Goal: Check status: Check status

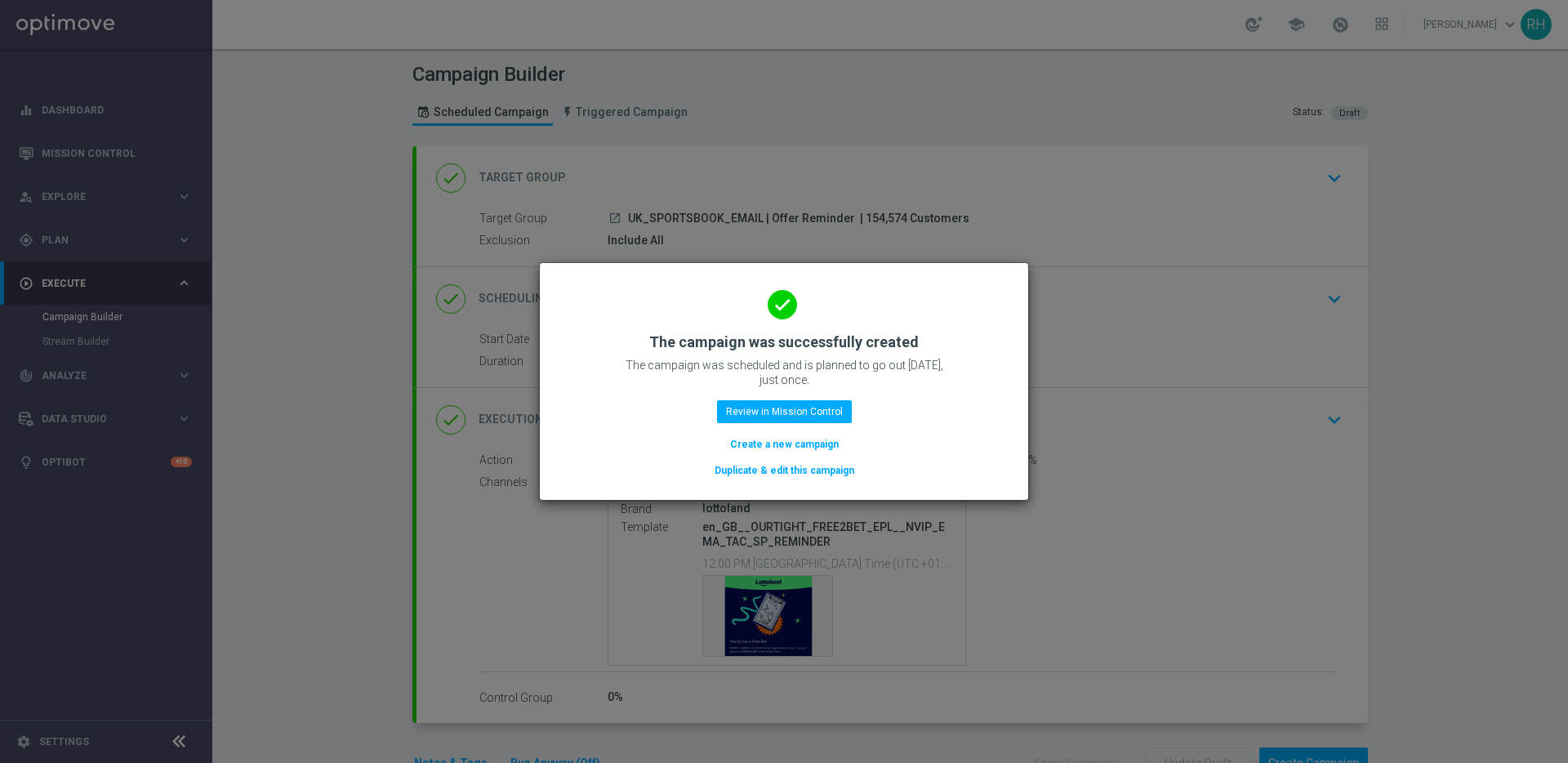
scroll to position [67, 0]
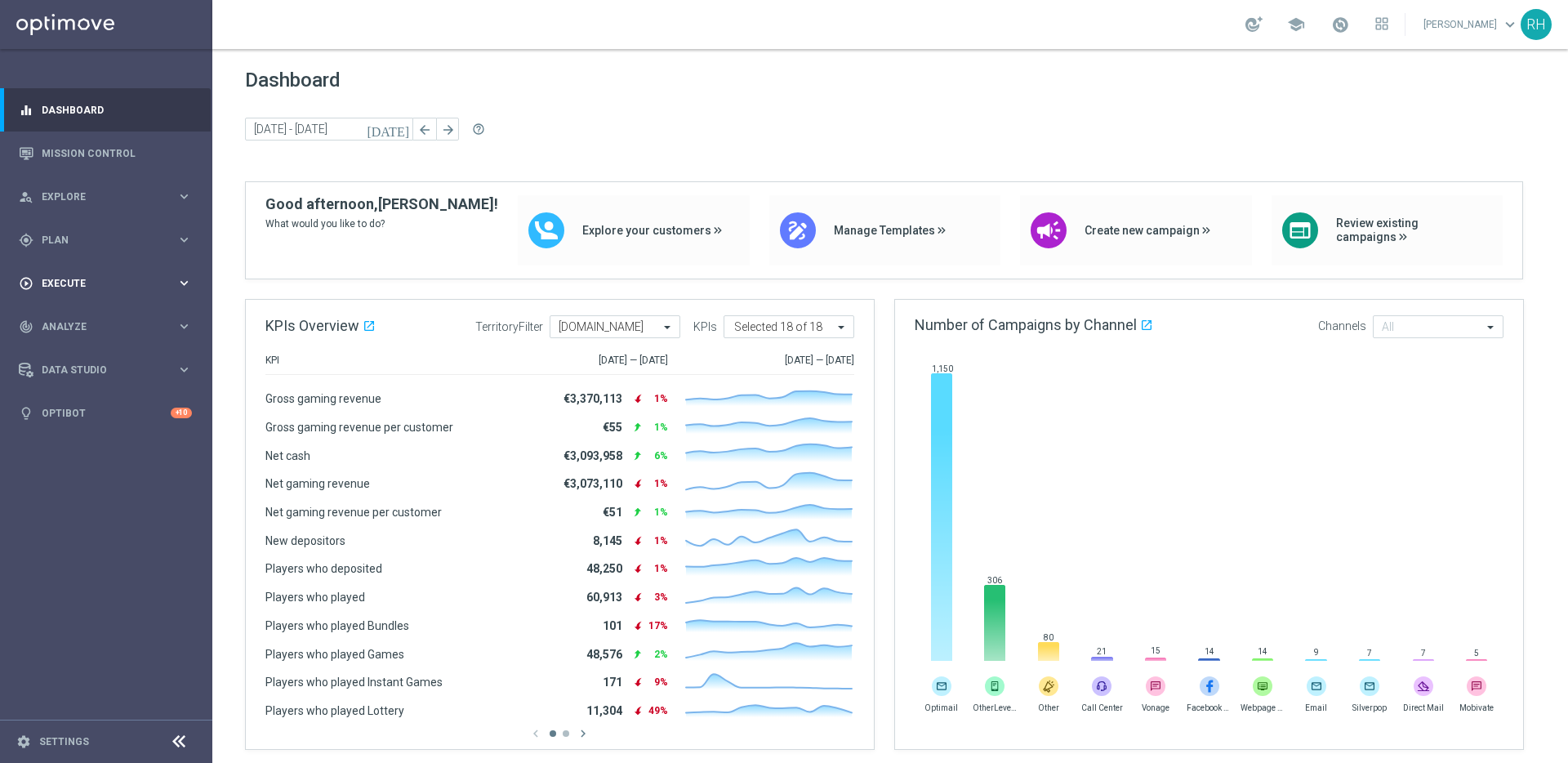
click at [129, 281] on span "Execute" at bounding box center [109, 283] width 135 height 9
click at [127, 307] on div "Campaign Builder" at bounding box center [127, 317] width 169 height 24
click at [107, 317] on link "Campaign Builder" at bounding box center [106, 317] width 127 height 13
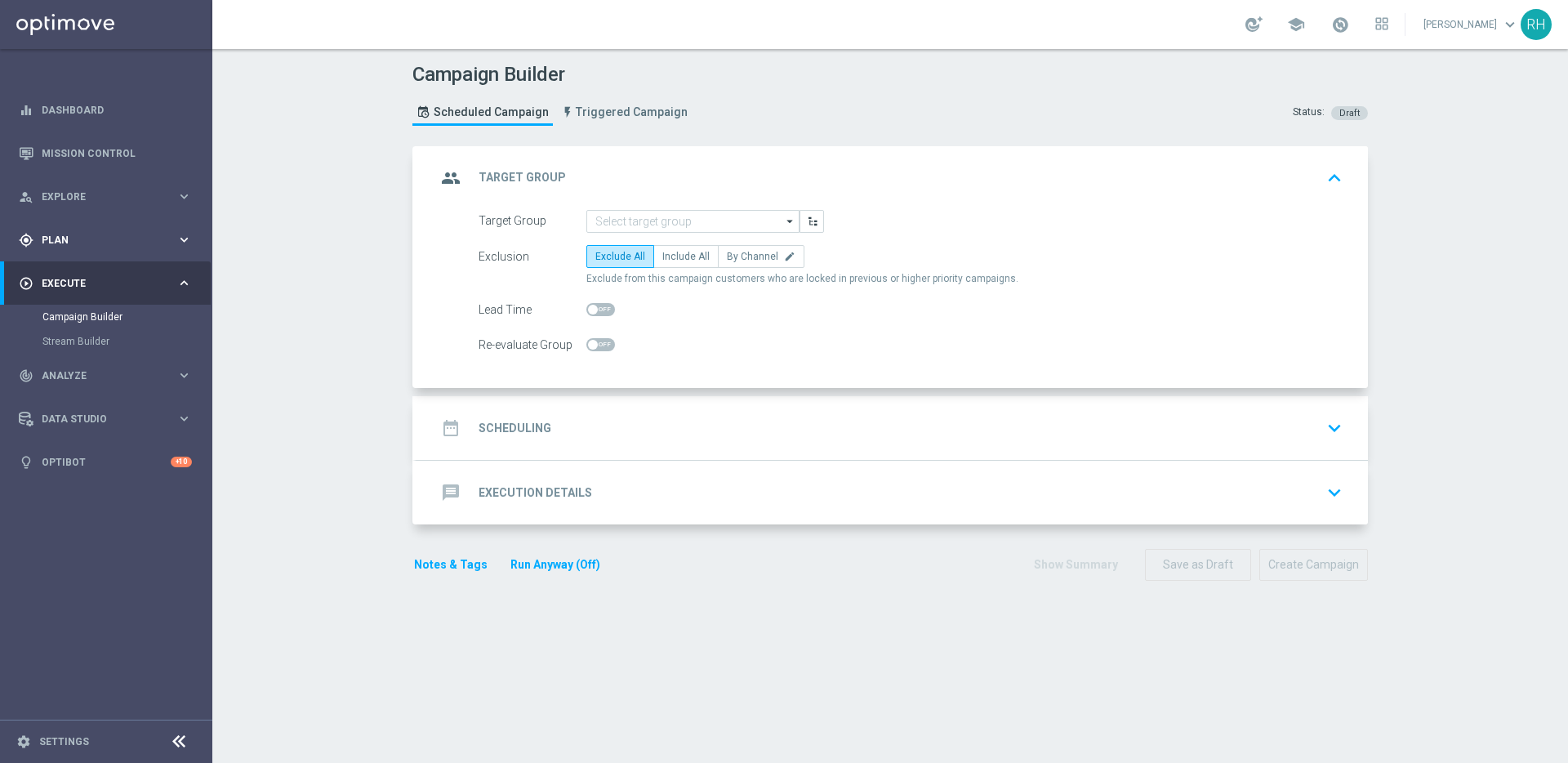
click at [121, 254] on div "gps_fixed Plan keyboard_arrow_right" at bounding box center [105, 240] width 211 height 43
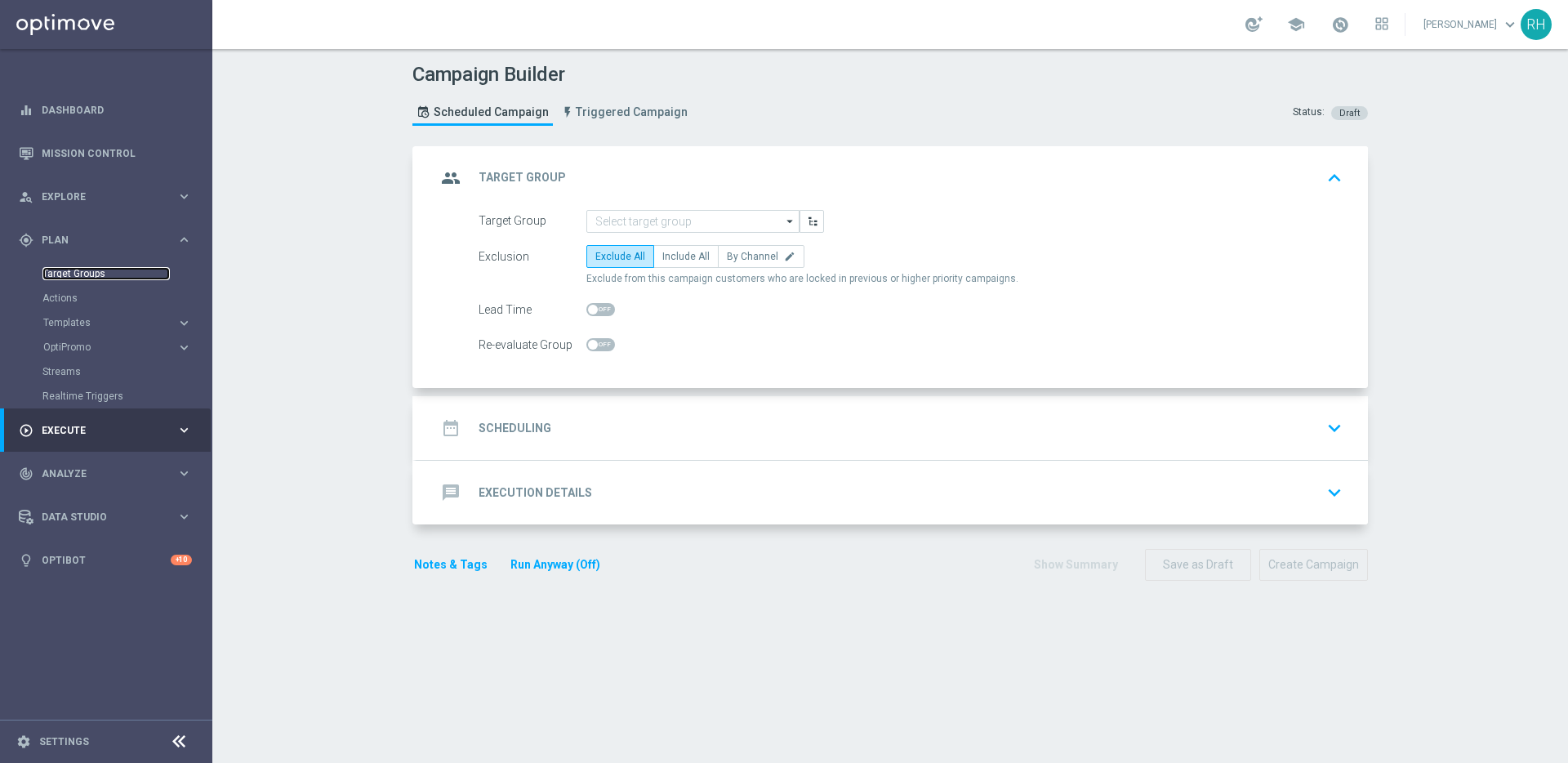
click at [96, 277] on link "Target Groups" at bounding box center [106, 274] width 127 height 13
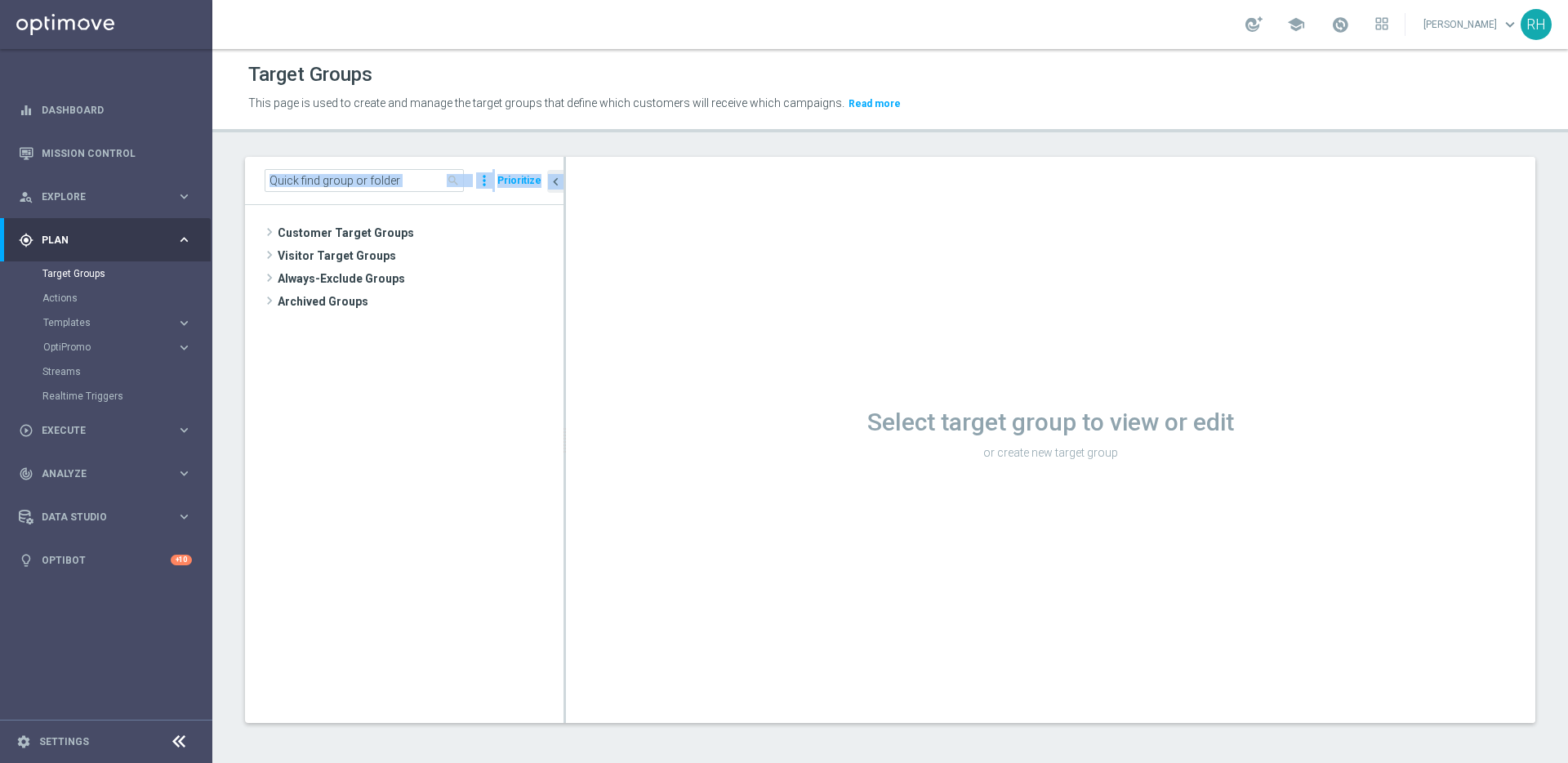
drag, startPoint x: 1077, startPoint y: 226, endPoint x: 1131, endPoint y: 411, distance: 192.7
click at [1109, 323] on div "Target Groups This page is used to create and manage the target groups that def…" at bounding box center [890, 406] width 1356 height 714
click at [866, 380] on div "Select target group to view or edit or create new target group" at bounding box center [1051, 440] width 970 height 566
click at [402, 180] on input at bounding box center [364, 180] width 200 height 22
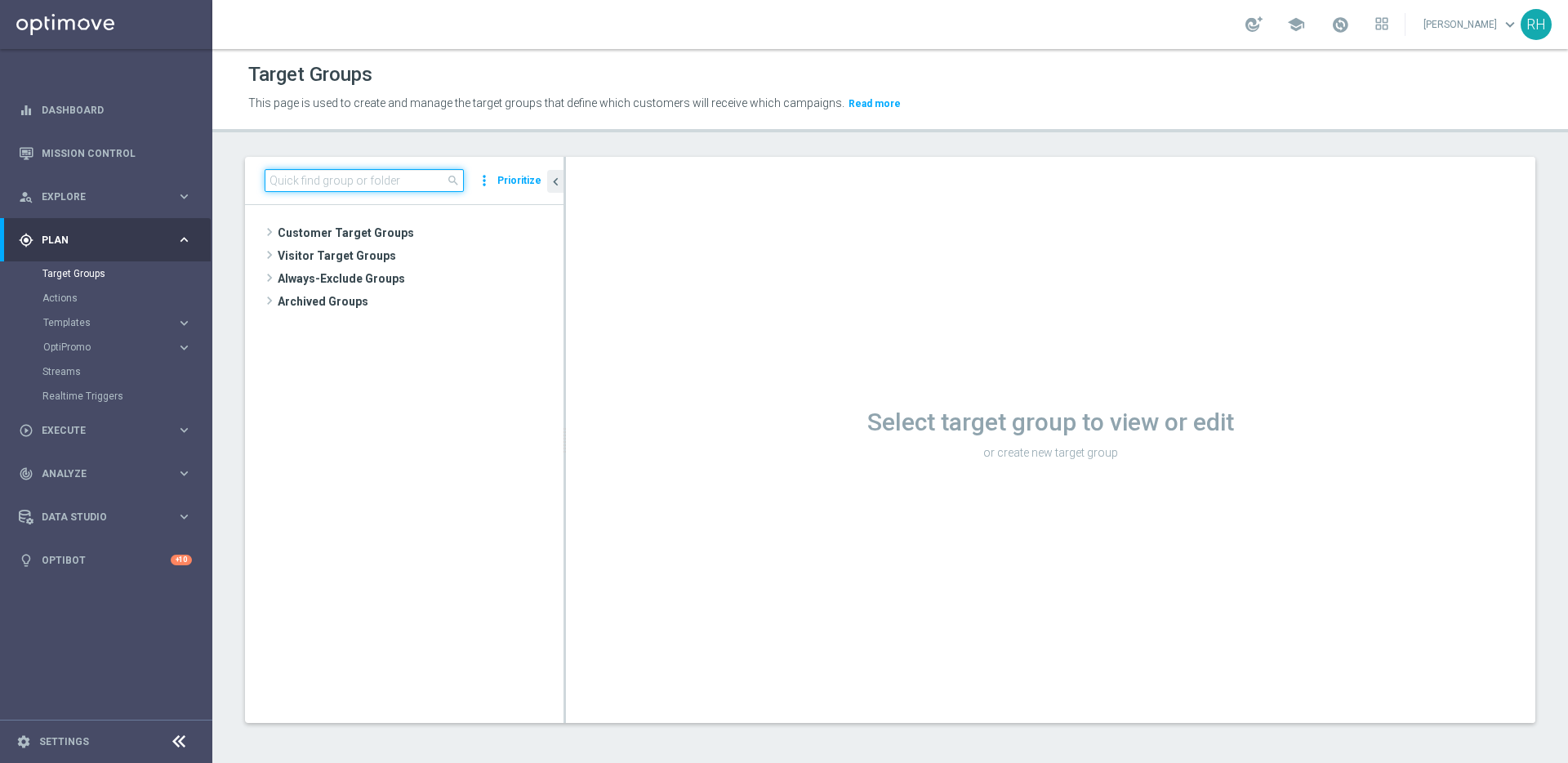
paste input "39815_110825SB"
type input "39815_110825SB"
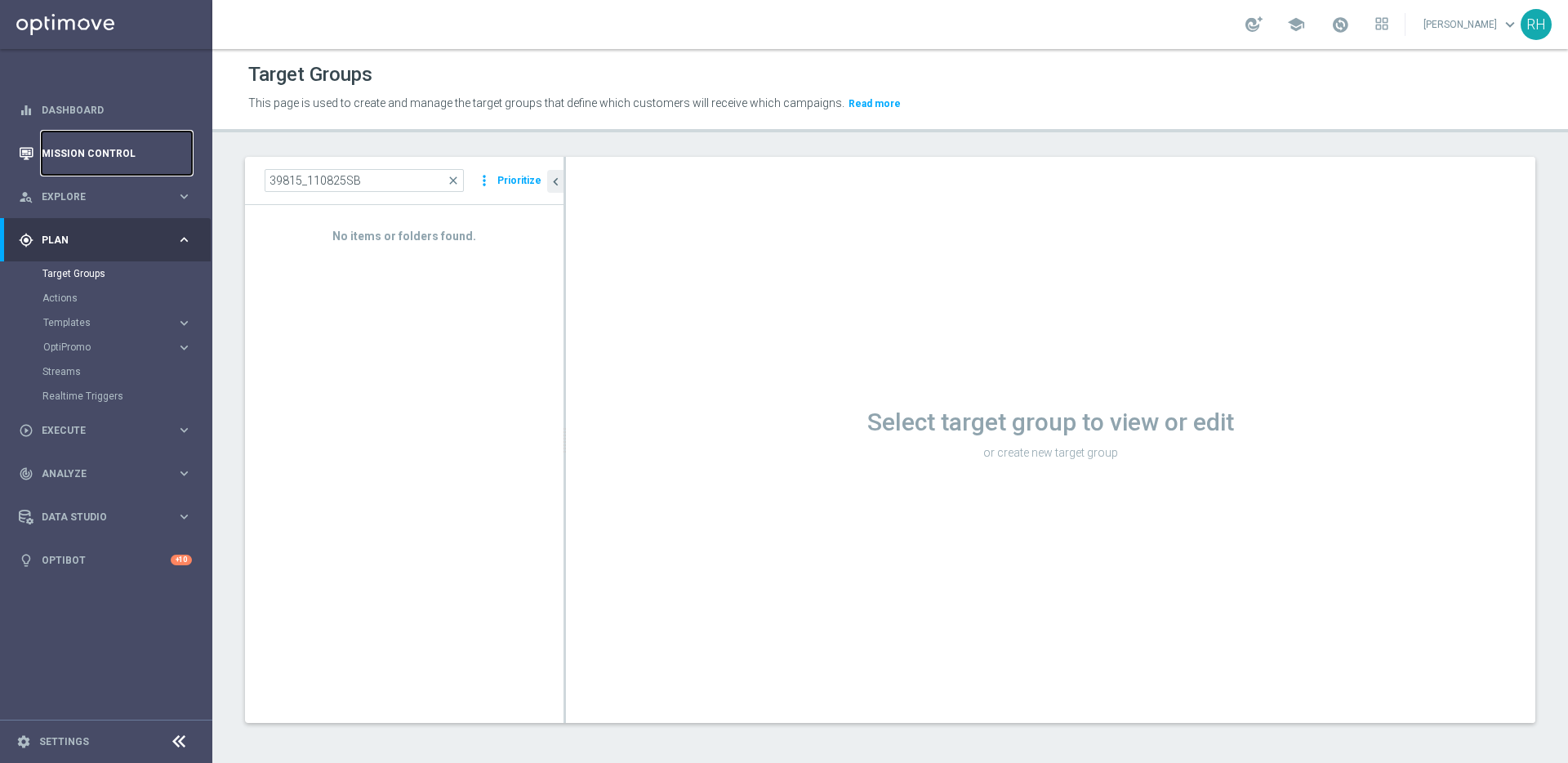
click at [112, 168] on link "Mission Control" at bounding box center [116, 153] width 150 height 43
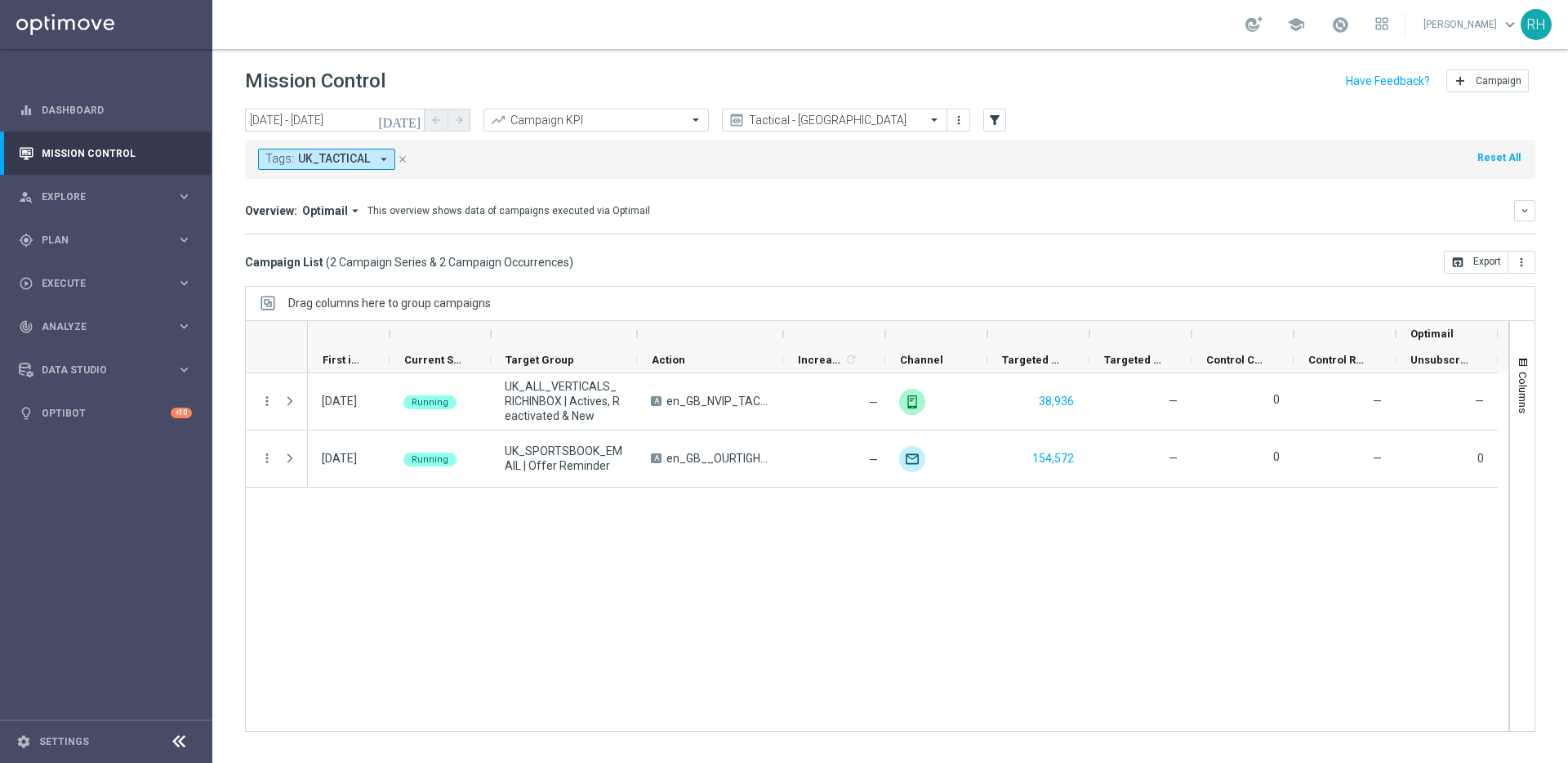
click at [882, 541] on div "[DATE] Running UK_ALL_VERTICALS_RICHINBOX | Actives, Reactivated & New A en_GB_…" at bounding box center [908, 552] width 1201 height 358
click at [874, 281] on div "[DATE] [DATE] - [DATE] arrow_back arrow_forward Campaign KPI trending_up Tactic…" at bounding box center [890, 428] width 1356 height 639
click at [850, 286] on div "Drag columns here to group campaigns" at bounding box center [889, 303] width 1291 height 35
click at [830, 298] on div "Drag columns here to group campaigns" at bounding box center [889, 303] width 1291 height 35
drag, startPoint x: 838, startPoint y: 533, endPoint x: 843, endPoint y: 302, distance: 231.1
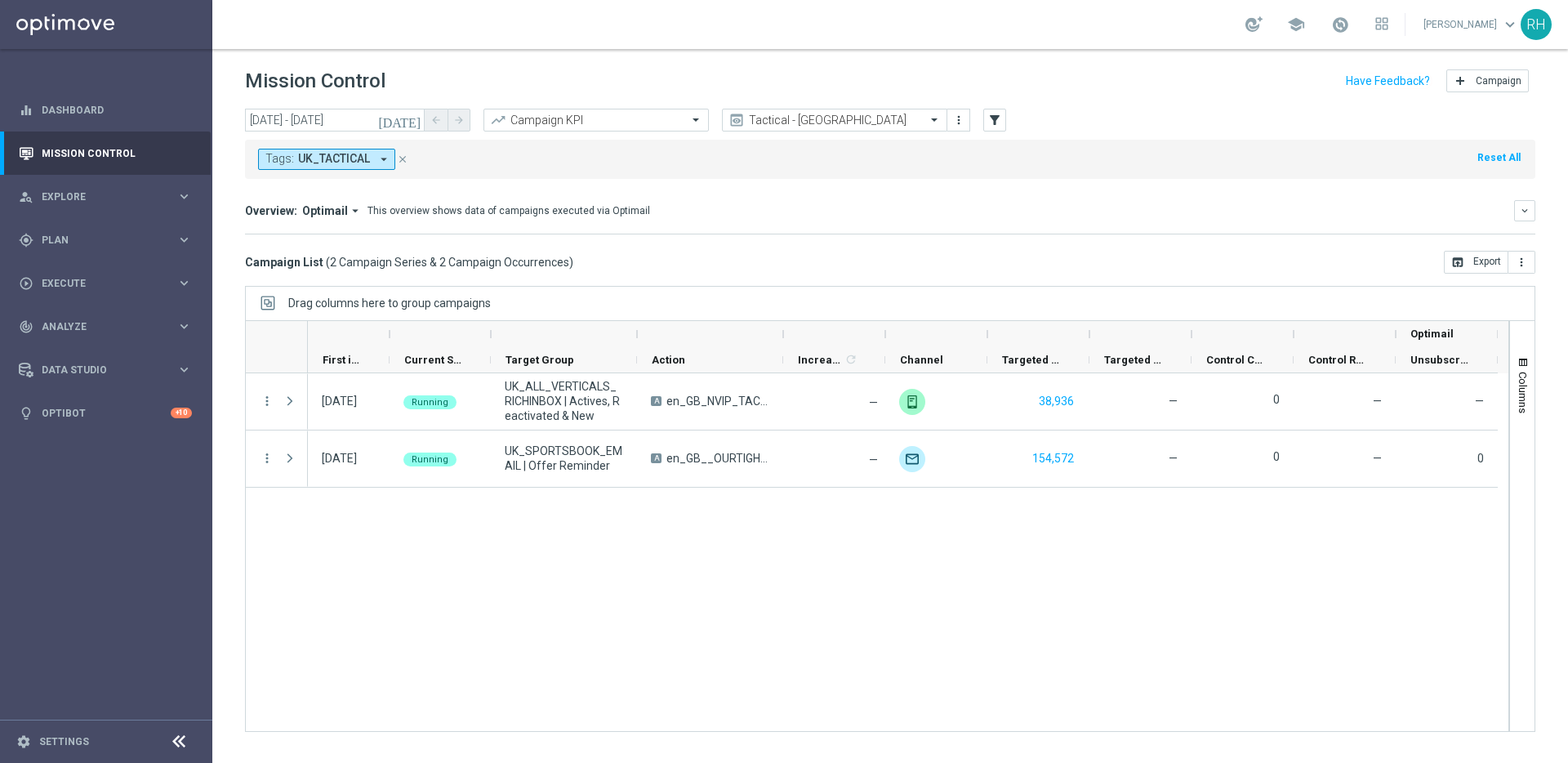
click at [838, 533] on div "[DATE] Running UK_ALL_VERTICALS_RICHINBOX | Actives, Reactivated & New A en_GB_…" at bounding box center [908, 552] width 1201 height 358
click at [829, 280] on div "[DATE] [DATE] - [DATE] arrow_back arrow_forward Campaign KPI trending_up Tactic…" at bounding box center [890, 428] width 1356 height 639
click at [833, 297] on div "Drag columns here to group campaigns" at bounding box center [889, 303] width 1291 height 35
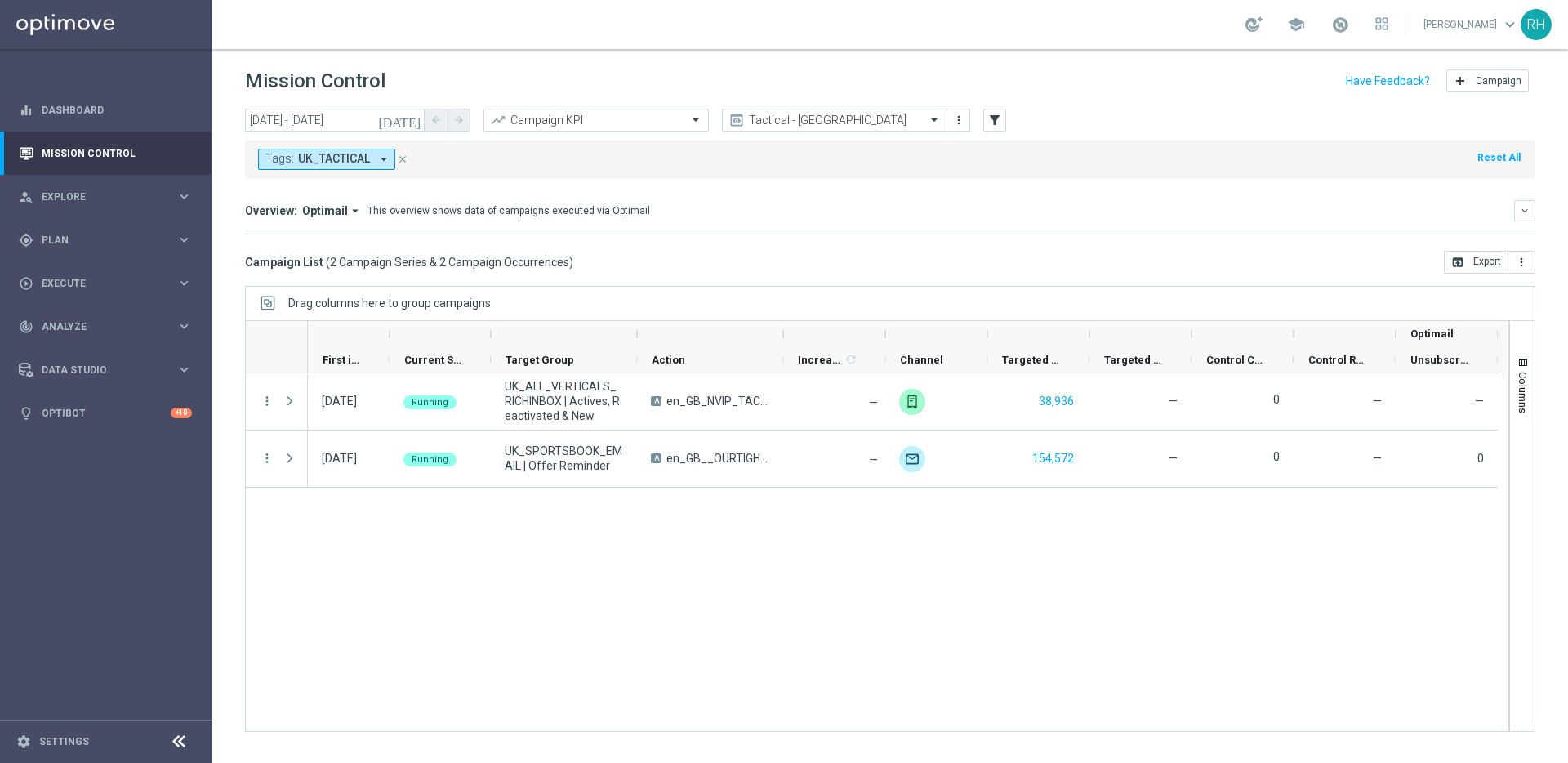
click at [833, 297] on div "Drag columns here to group campaigns" at bounding box center [889, 303] width 1291 height 35
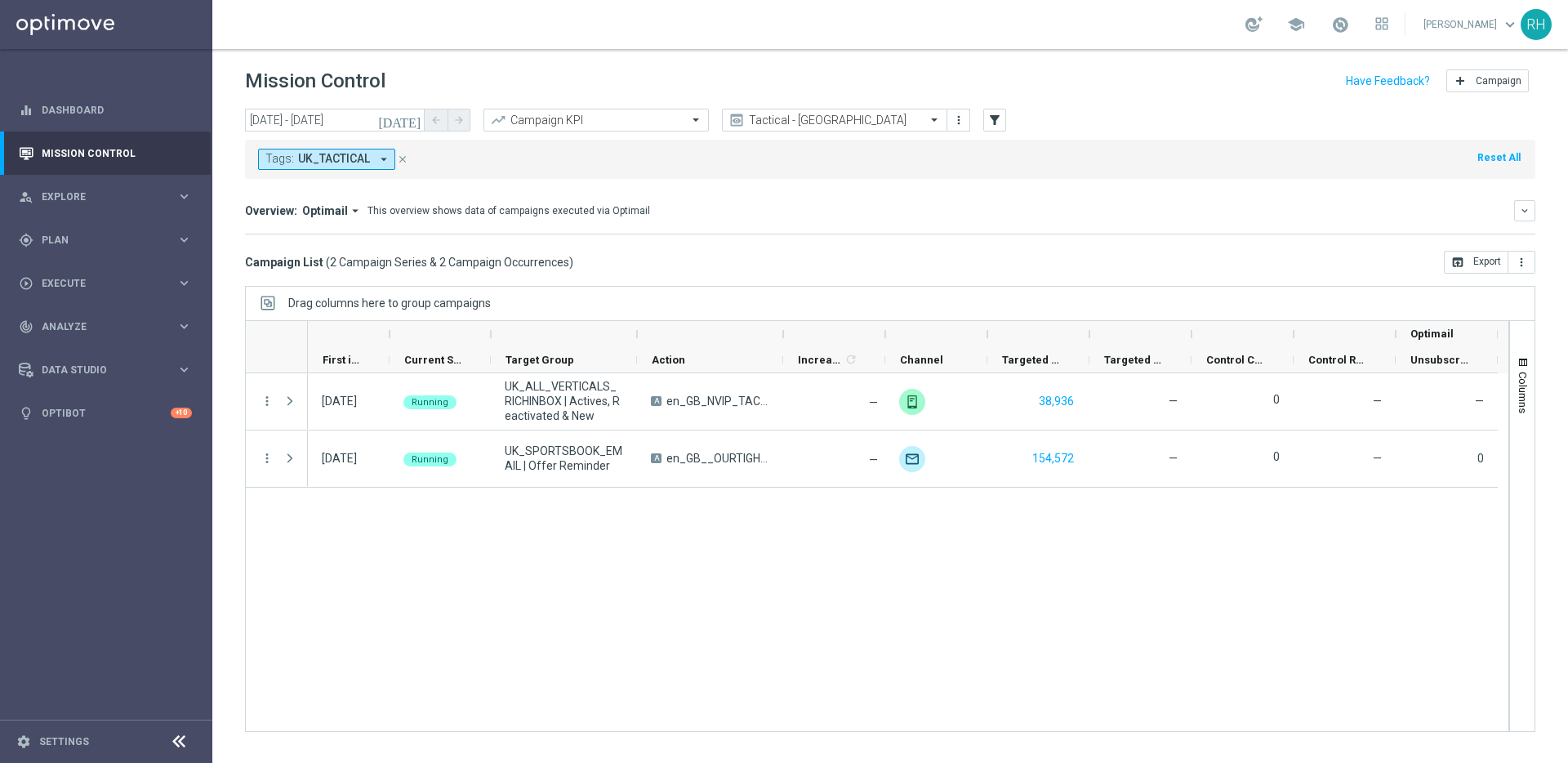
click at [833, 297] on div "Drag columns here to group campaigns" at bounding box center [889, 303] width 1291 height 35
click at [1122, 143] on div "Tags: UK_TACTICAL arrow_drop_down close Reset All" at bounding box center [889, 159] width 1291 height 39
click at [1113, 114] on div "[DATE] [DATE] - [DATE] arrow_back arrow_forward Campaign KPI trending_up Tactic…" at bounding box center [889, 121] width 1291 height 24
click at [1105, 122] on div "[DATE] [DATE] - [DATE] arrow_back arrow_forward Campaign KPI trending_up Tactic…" at bounding box center [889, 121] width 1291 height 24
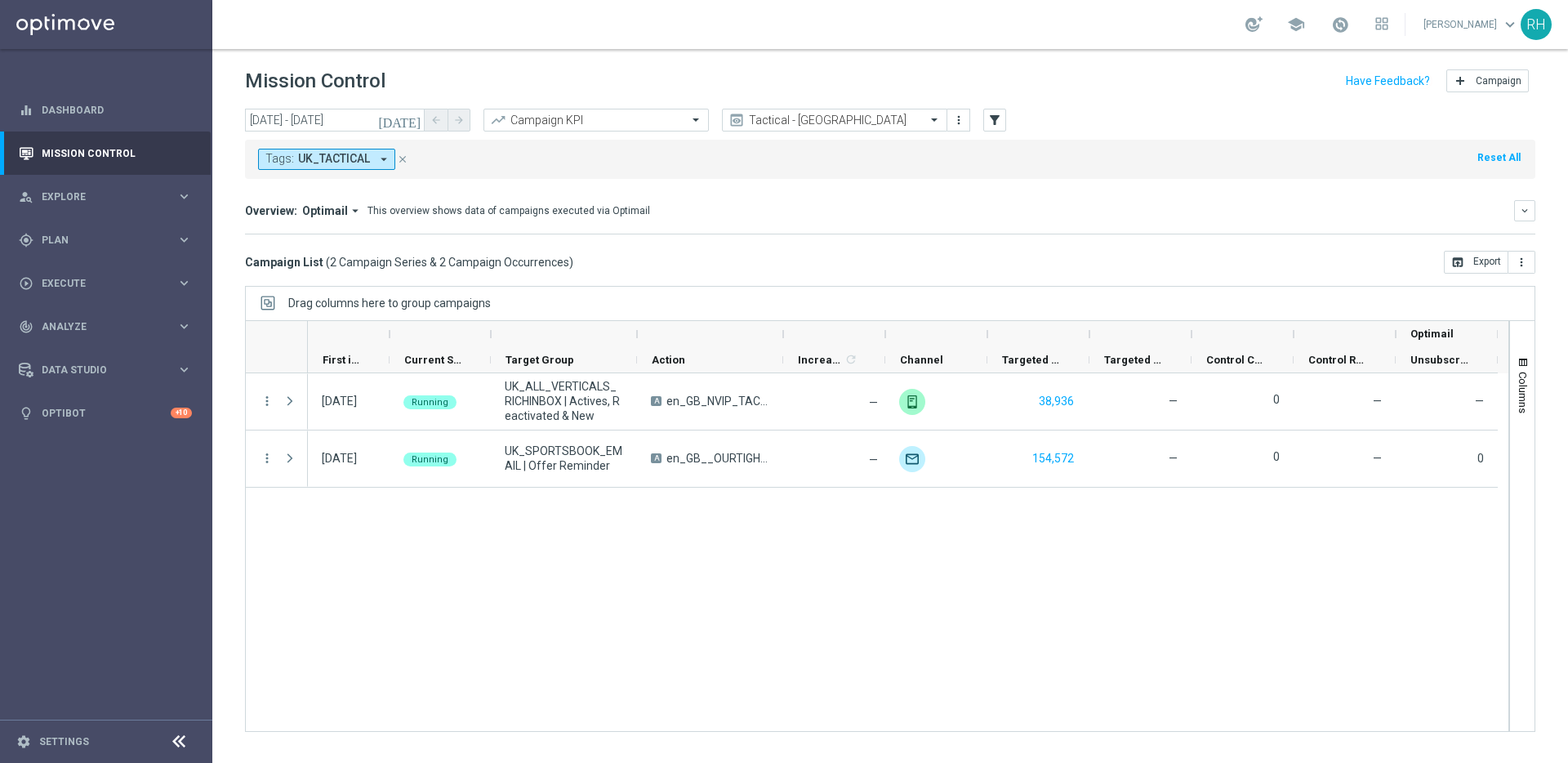
click at [1105, 122] on div "[DATE] [DATE] - [DATE] arrow_back arrow_forward Campaign KPI trending_up Tactic…" at bounding box center [889, 121] width 1291 height 24
click at [1120, 111] on div "[DATE] [DATE] - [DATE] arrow_back arrow_forward Campaign KPI trending_up Tactic…" at bounding box center [889, 121] width 1291 height 24
click at [1247, 105] on header "Mission Control add Campaign" at bounding box center [890, 79] width 1356 height 60
click at [1149, 82] on div "Mission Control add Campaign" at bounding box center [889, 82] width 1291 height 32
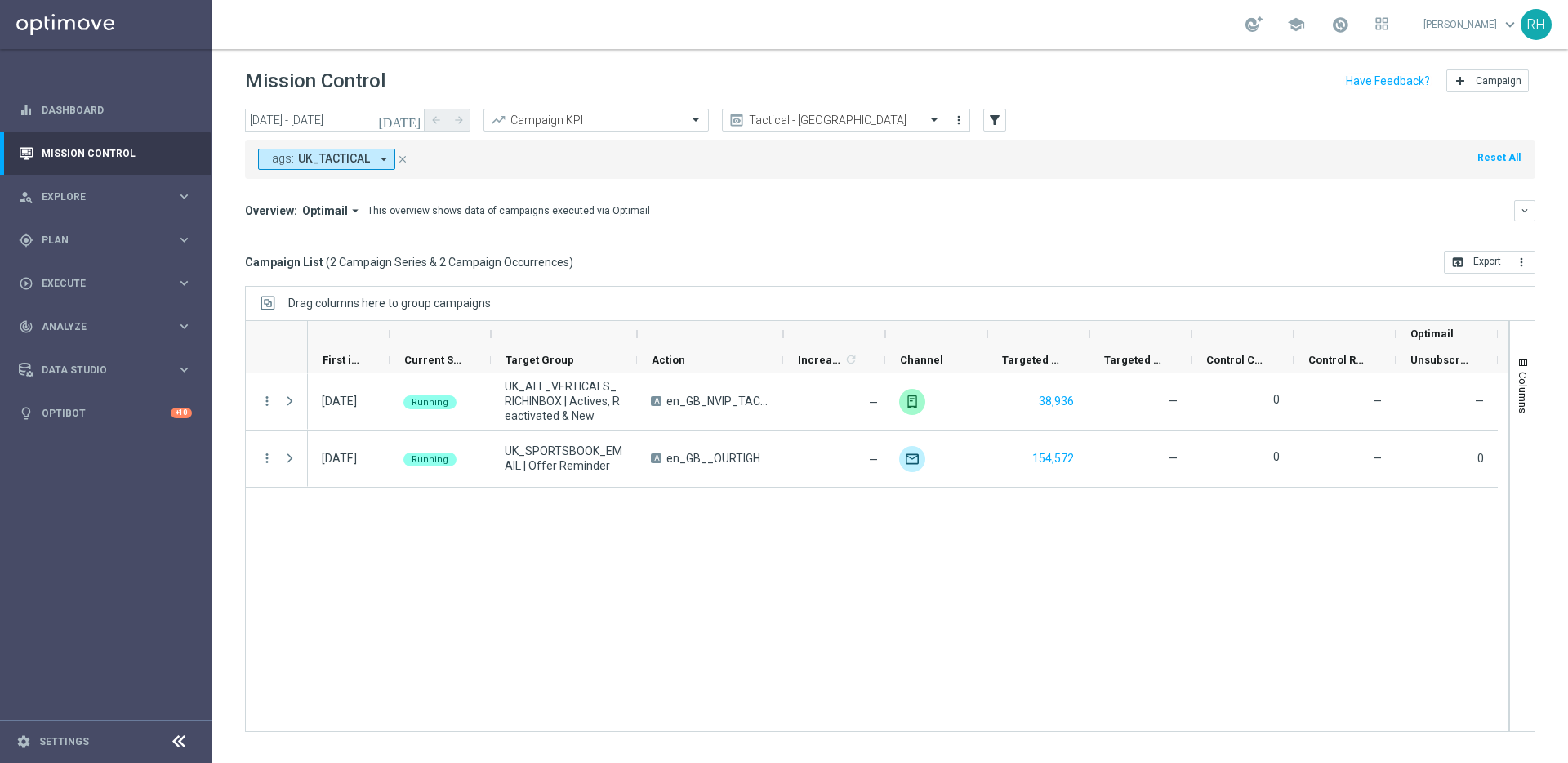
click at [346, 626] on div "[DATE] Running UK_ALL_VERTICALS_RICHINBOX | Actives, Reactivated & New A en_GB_…" at bounding box center [908, 552] width 1201 height 358
click at [417, 118] on icon "[DATE]" at bounding box center [400, 120] width 44 height 15
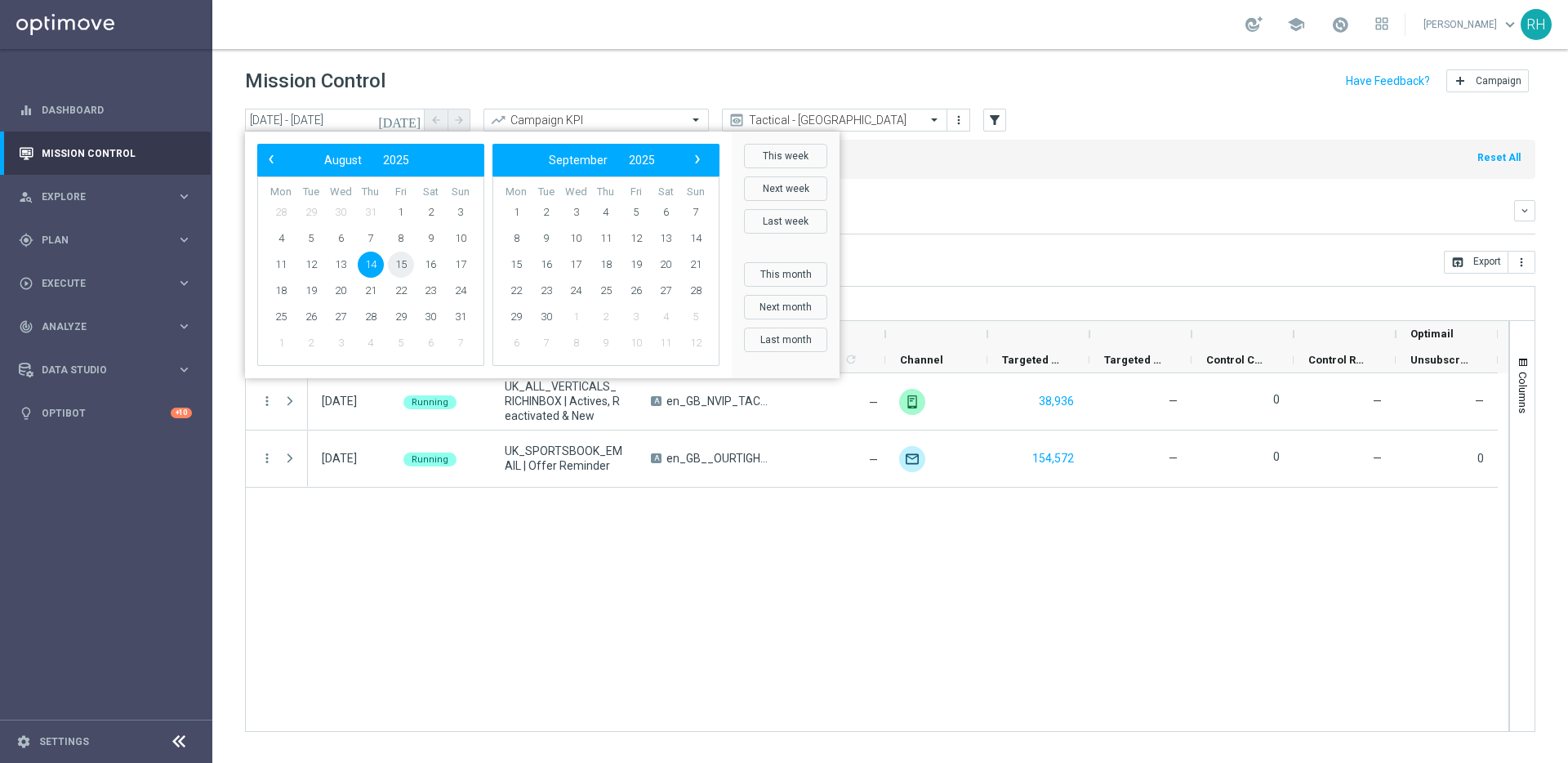
click at [404, 264] on span "15" at bounding box center [401, 264] width 26 height 26
type input "[DATE] - [DATE]"
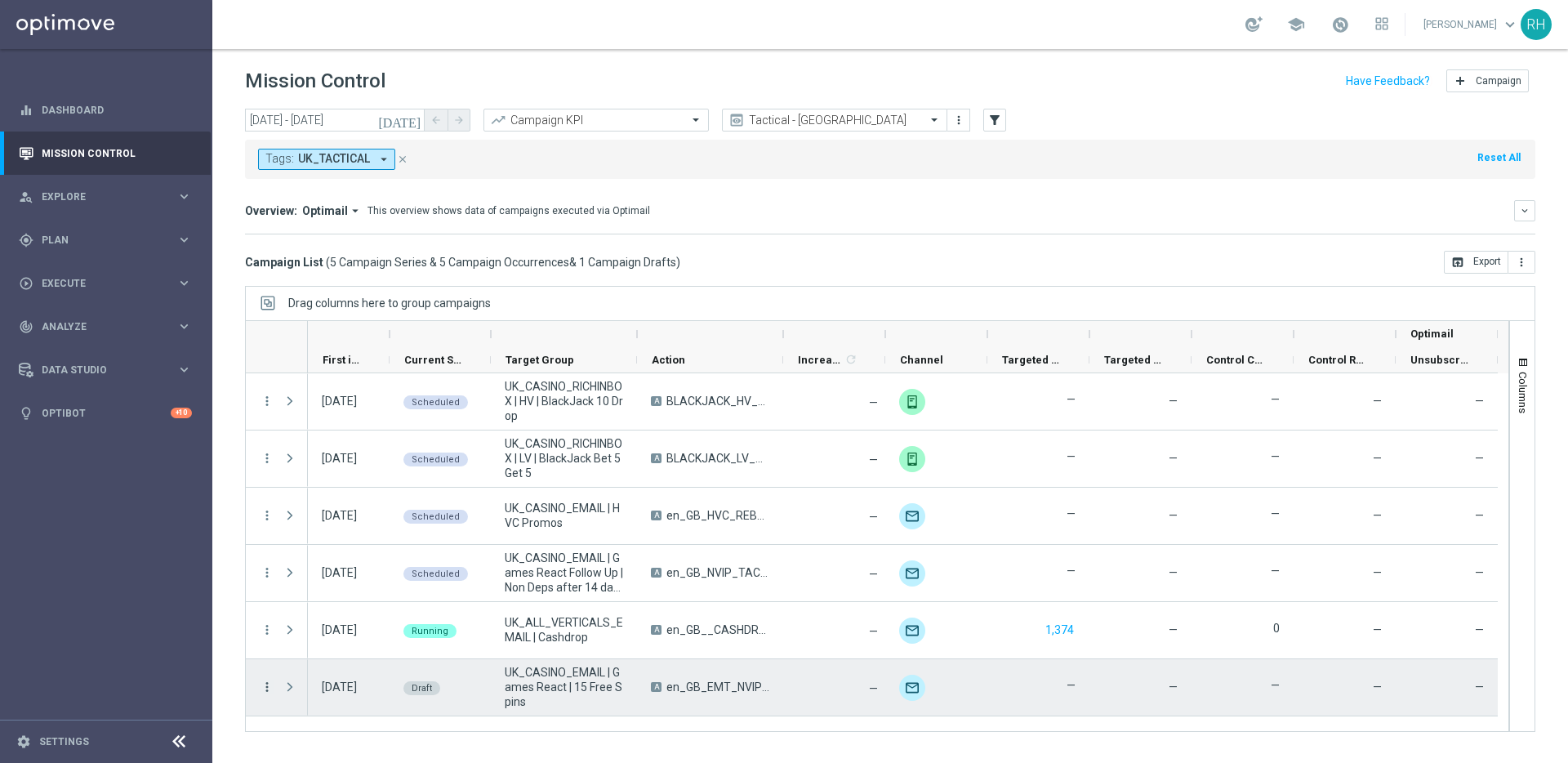
click at [268, 688] on icon "more_vert" at bounding box center [267, 687] width 15 height 15
click at [310, 591] on span "Campaign Details" at bounding box center [340, 586] width 82 height 11
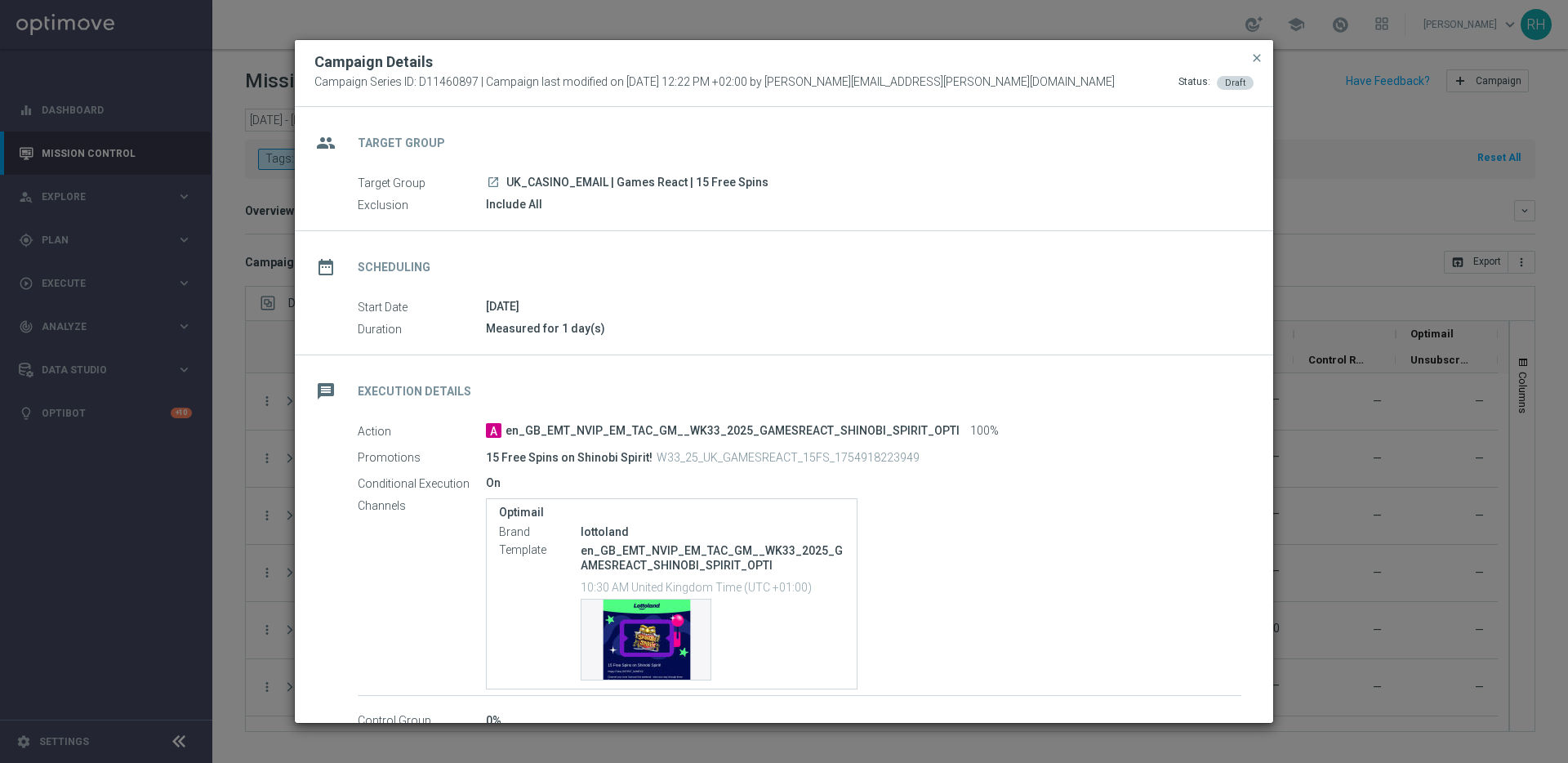
click at [1006, 483] on div "On" at bounding box center [864, 482] width 755 height 16
click at [1090, 494] on div "Action A en_GB_EMT_NVIP_EM_TAC_GM__WK33_2025_GAMESREACT_SHINOBI_SPIRIT_OPTI 100…" at bounding box center [799, 560] width 884 height 274
click at [1140, 486] on div "On" at bounding box center [864, 482] width 755 height 16
click at [1138, 473] on div "Action A en_GB_EMT_NVIP_EM_TAC_GM__WK33_2025_GAMESREACT_SHINOBI_SPIRIT_OPTI 100…" at bounding box center [799, 560] width 884 height 274
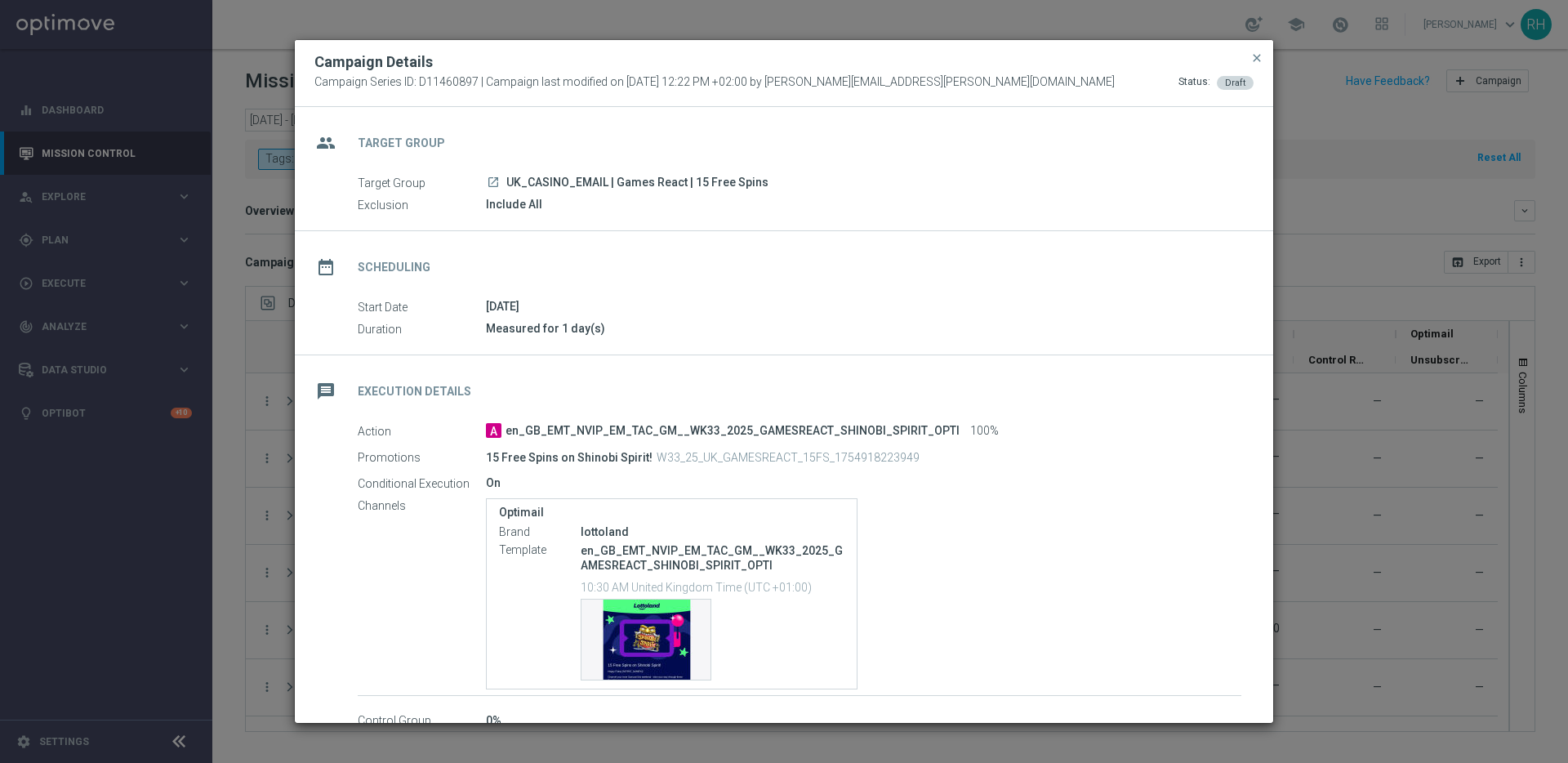
click at [1138, 473] on div "Action A en_GB_EMT_NVIP_EM_TAC_GM__WK33_2025_GAMESREACT_SHINOBI_SPIRIT_OPTI 100…" at bounding box center [799, 560] width 884 height 274
click at [1142, 474] on div "On" at bounding box center [864, 482] width 755 height 16
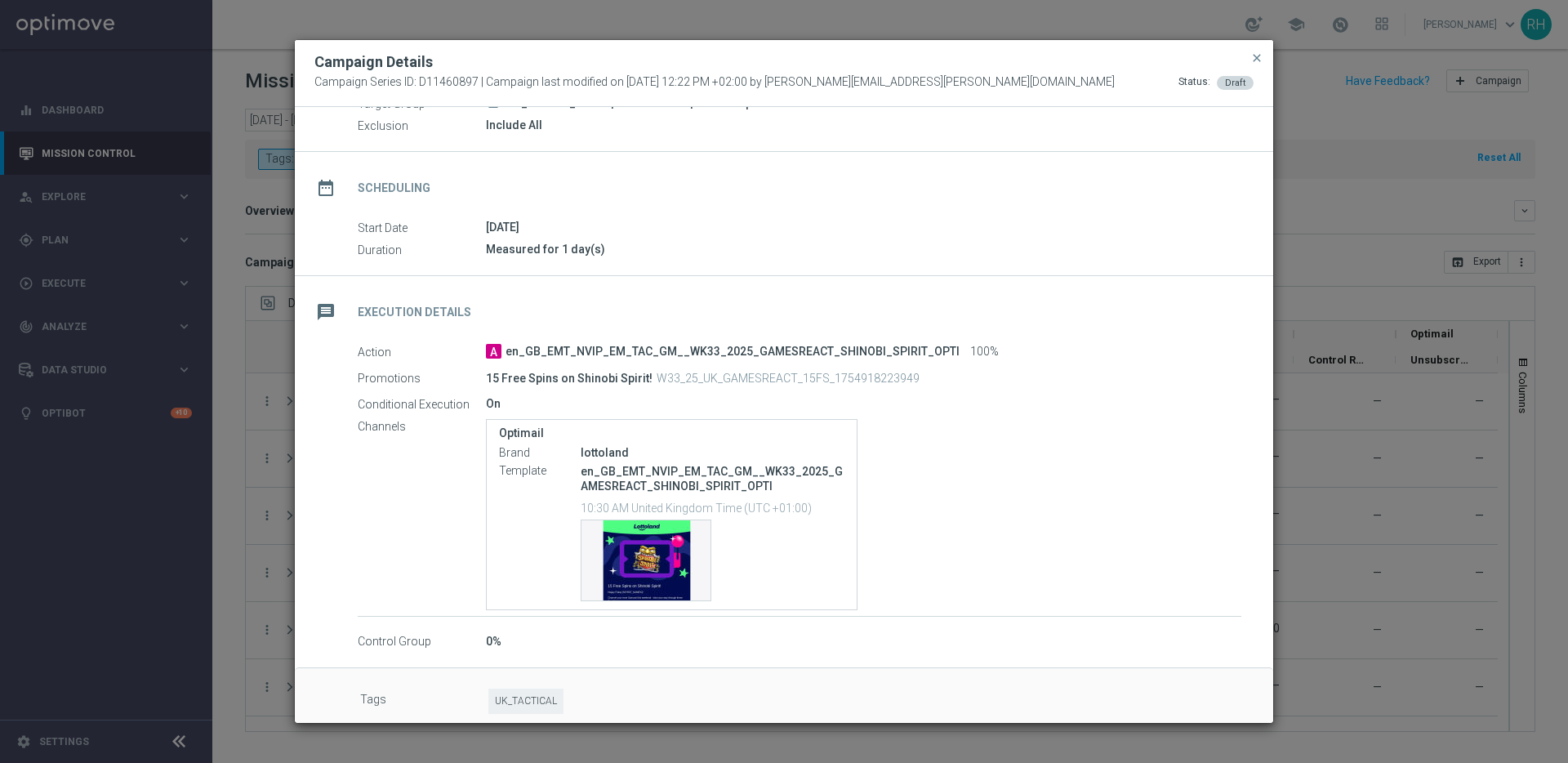
scroll to position [95, 0]
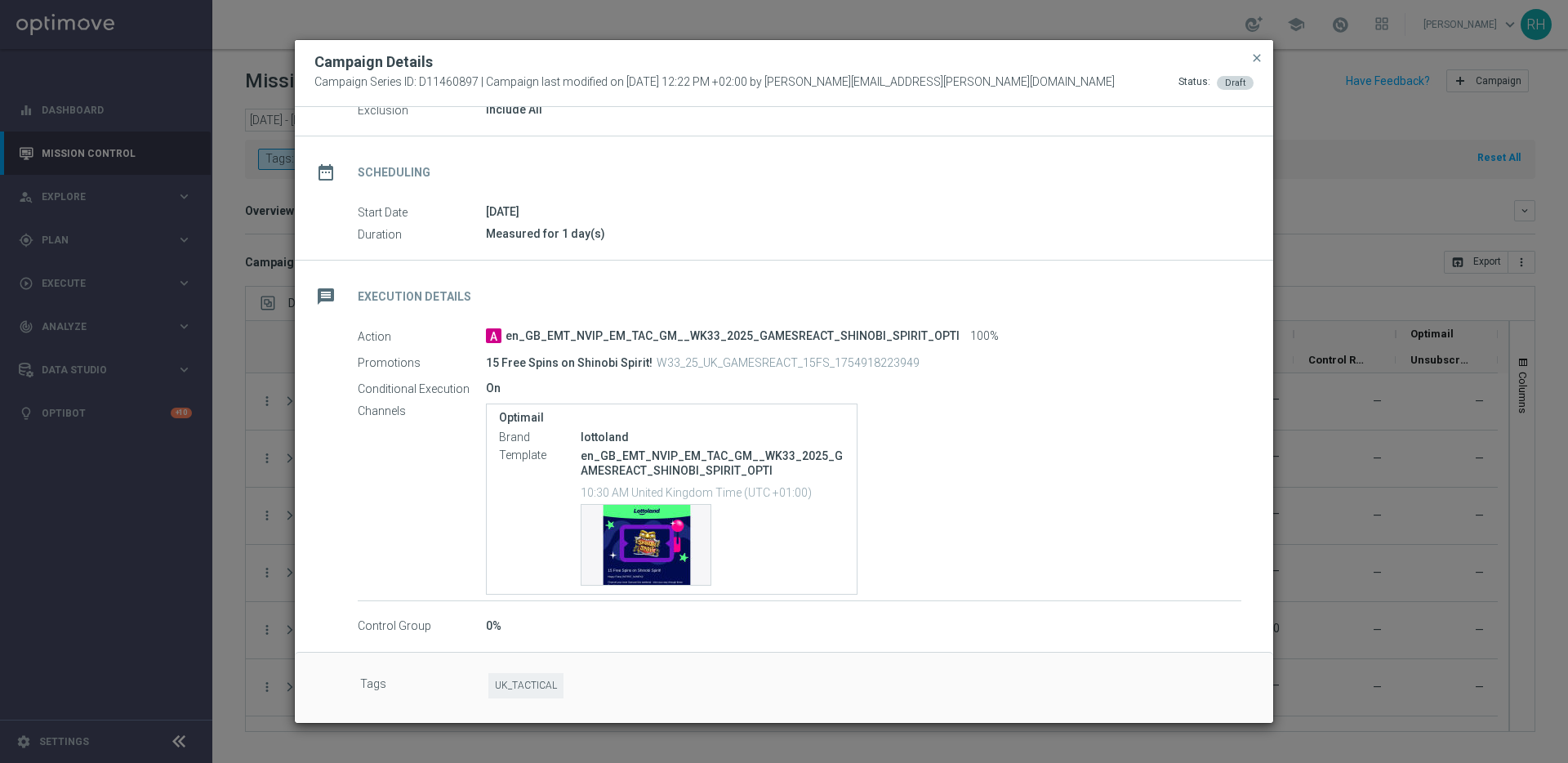
click at [1171, 482] on div "Optimail Brand lottoland Template en_GB_EMT_NVIP_EM_TAC_GM__WK33_2025_GAMESREAC…" at bounding box center [864, 500] width 755 height 191
click at [679, 533] on div "Template preview" at bounding box center [647, 545] width 129 height 80
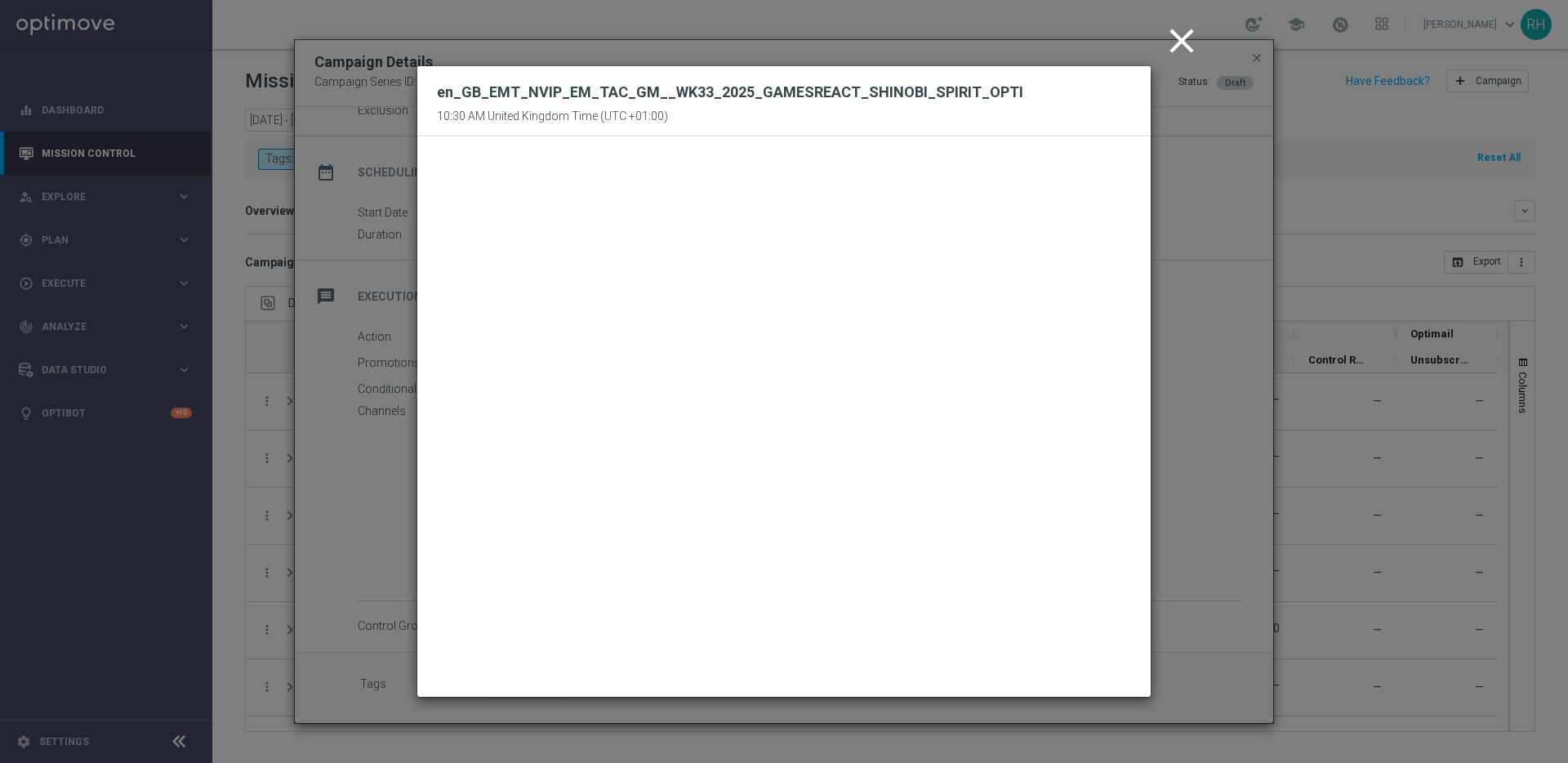
click at [1179, 379] on modal-container "close en_GB_EMT_NVIP_EM_TAC_GM__WK33_2025_GAMESREACT_SHINOBI_SPIRIT_OPTI 10:30 …" at bounding box center [784, 382] width 1568 height 763
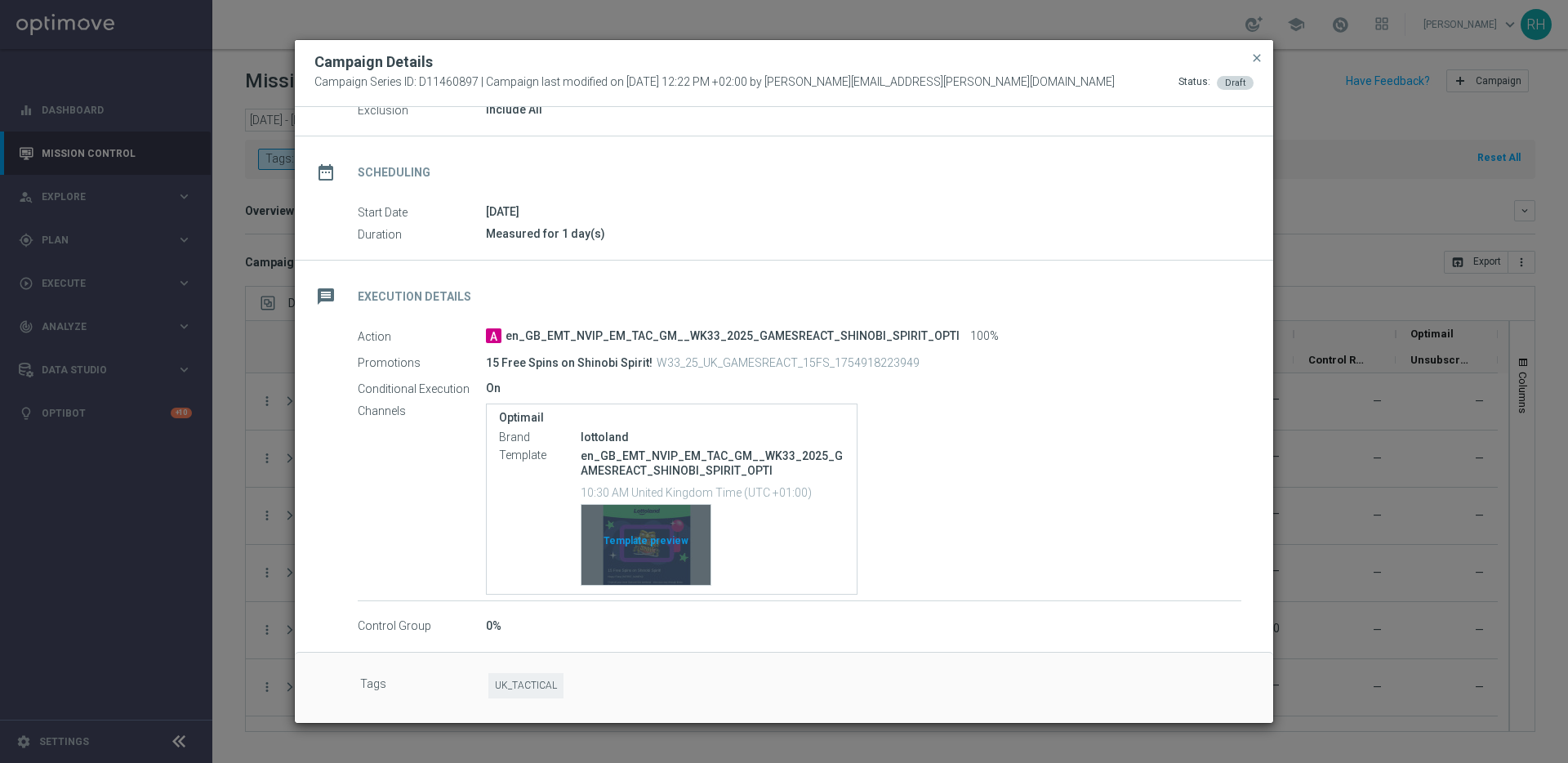
click at [626, 550] on div "Template preview" at bounding box center [647, 545] width 129 height 80
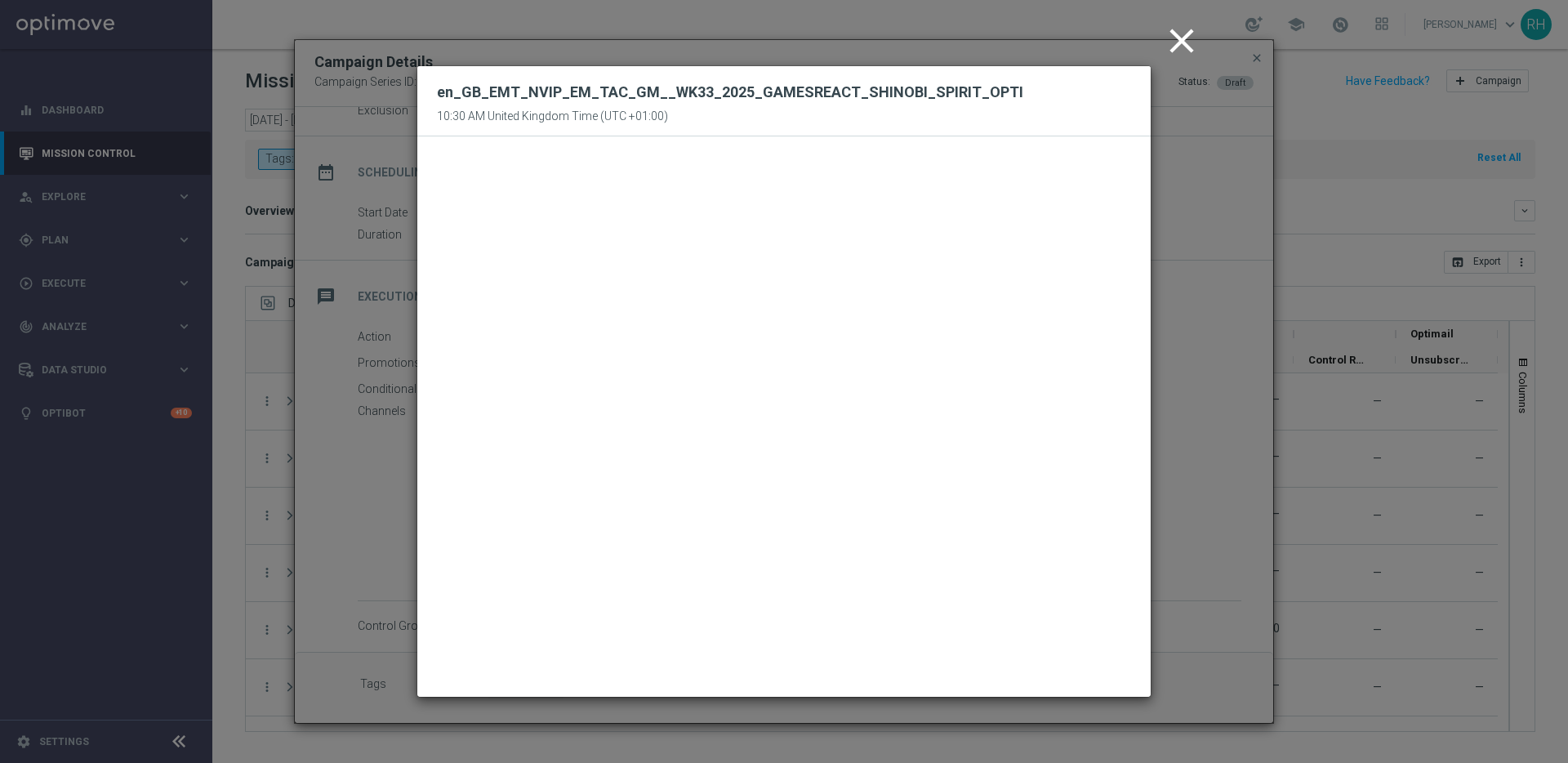
click at [1181, 14] on modal-container "close en_GB_EMT_NVIP_EM_TAC_GM__WK33_2025_GAMESREACT_SHINOBI_SPIRIT_OPTI 10:30 …" at bounding box center [784, 382] width 1568 height 763
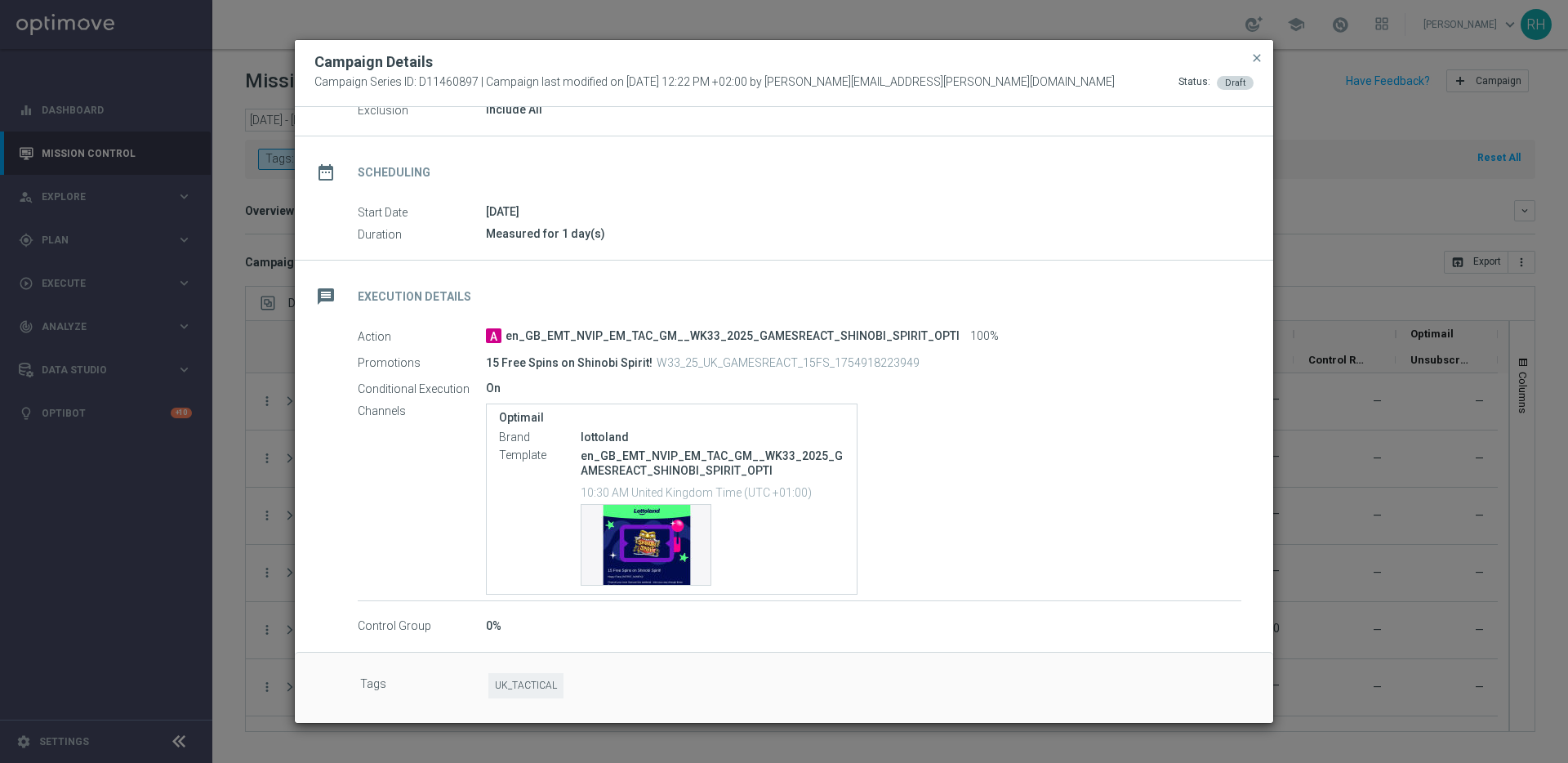
click at [1184, 51] on div "Campaign Details Campaign Series ID: D11460897 | Campaign last modified on 14 A…" at bounding box center [784, 73] width 978 height 67
click at [1192, 278] on div "message Execution Details" at bounding box center [784, 293] width 978 height 67
click at [948, 369] on div "15 Free Spins on Shinobi Spirit! W33_25_UK_GAMESREACT_15FS_1754918223949" at bounding box center [799, 363] width 627 height 22
click at [1094, 321] on div "message Execution Details" at bounding box center [784, 293] width 978 height 67
click at [1167, 258] on div "date_range Scheduling Start Date 15 Aug 2025 Duration Measured for 1 day(s)" at bounding box center [784, 199] width 978 height 124
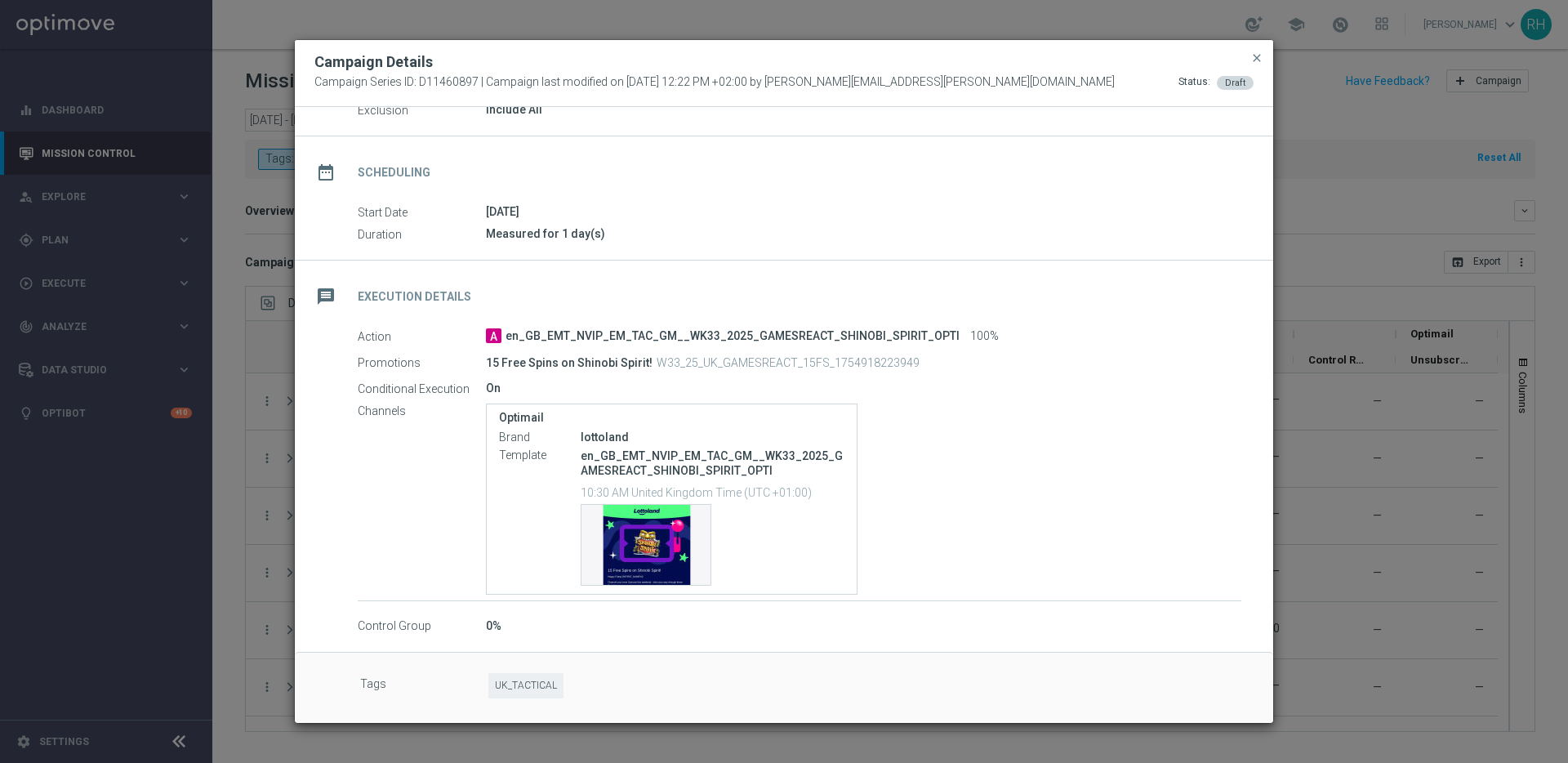
drag, startPoint x: 1172, startPoint y: 199, endPoint x: 1190, endPoint y: 173, distance: 31.6
click at [1173, 196] on div "date_range Scheduling" at bounding box center [784, 170] width 978 height 67
click at [1232, 123] on div "group Target Group Target Group launch UK_CASINO_EMAIL | Games React | 15 Free …" at bounding box center [784, 74] width 978 height 124
drag, startPoint x: 1234, startPoint y: 118, endPoint x: 1248, endPoint y: 97, distance: 25.2
click at [1234, 118] on div "Target Group launch UK_CASINO_EMAIL | Games React | 15 Free Spins Exclusion Inc…" at bounding box center [784, 99] width 978 height 40
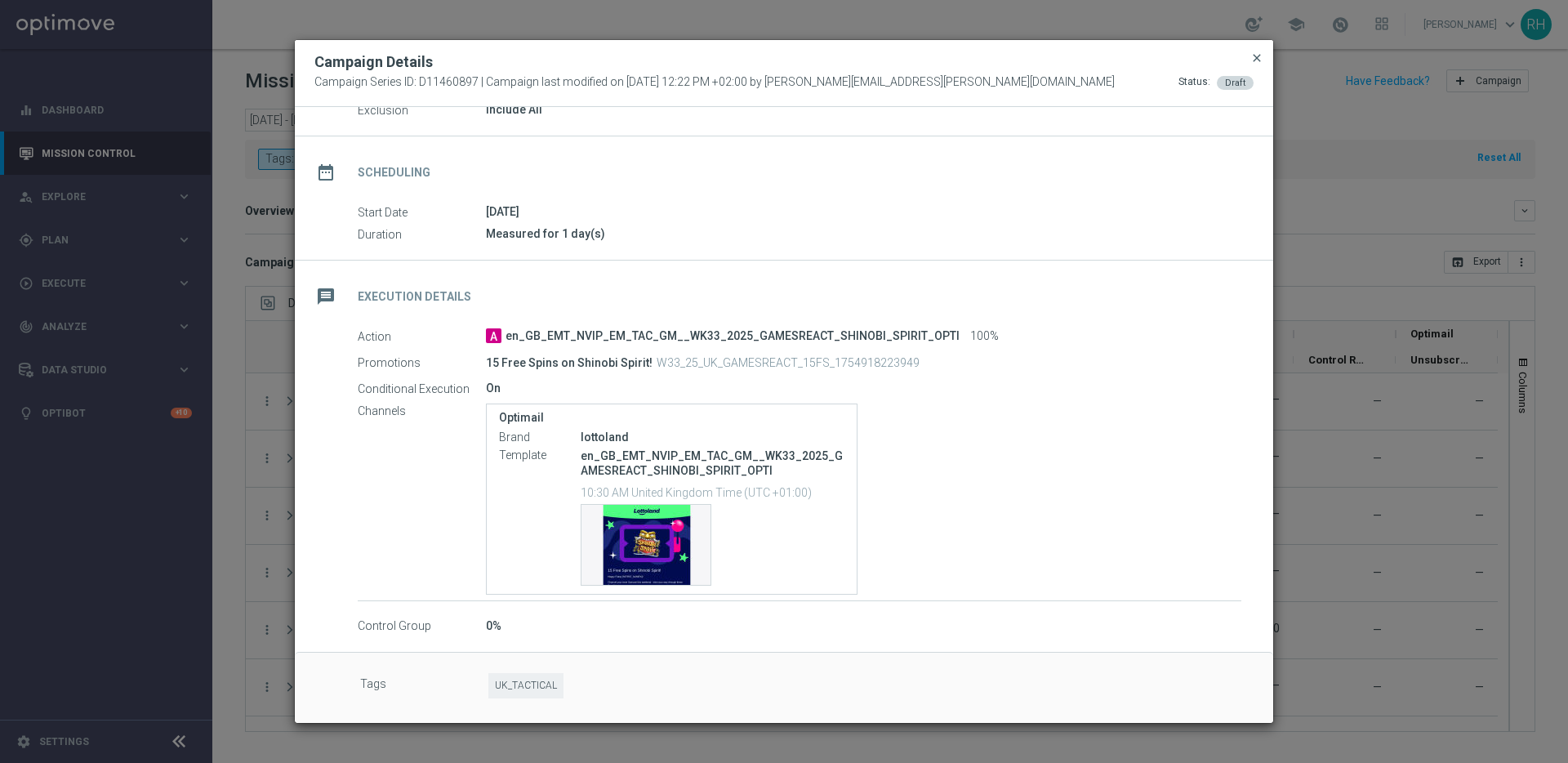
click at [1252, 62] on span "close" at bounding box center [1257, 58] width 13 height 13
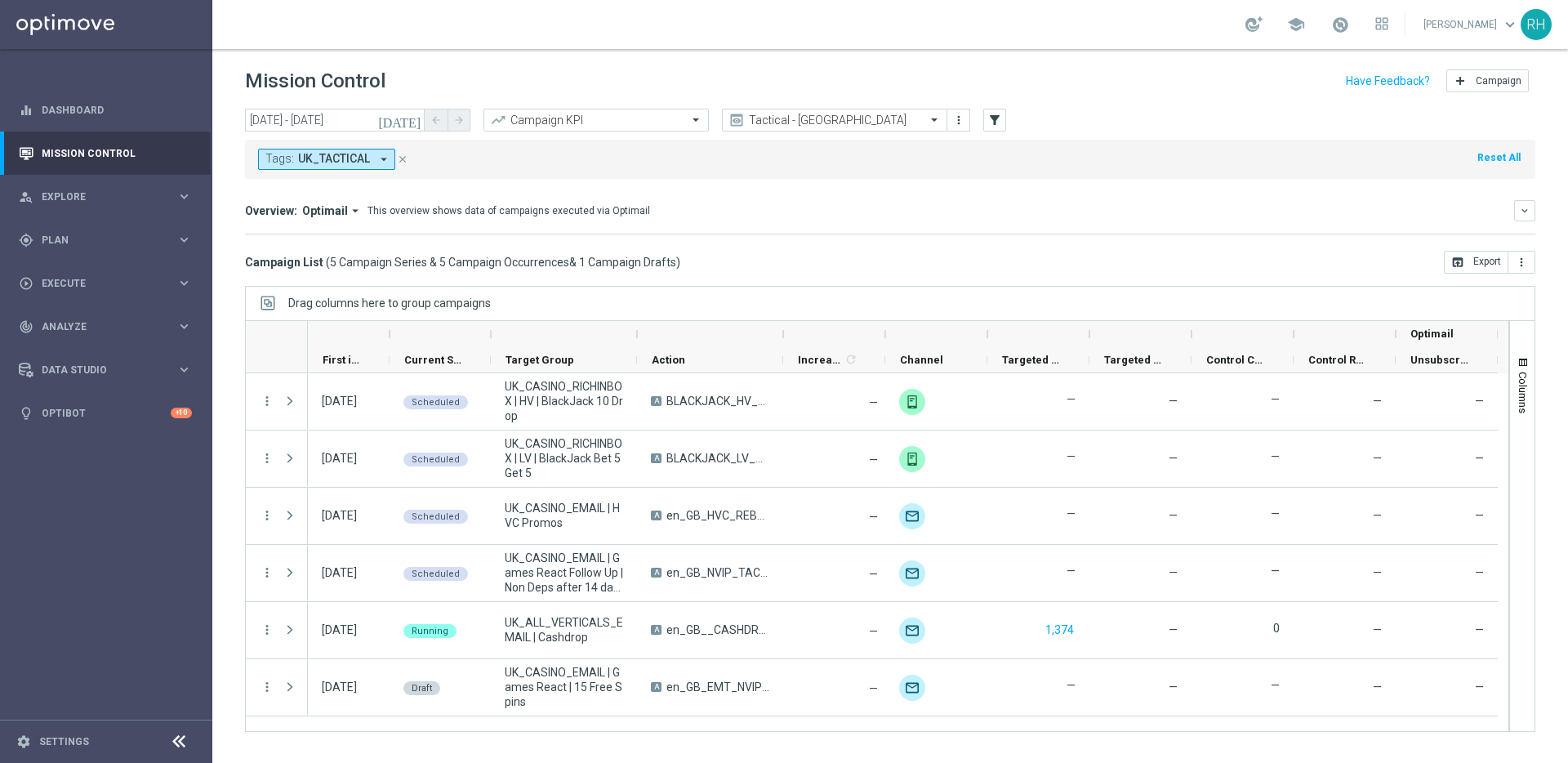
click at [1319, 166] on div "Tags: UK_TACTICAL arrow_drop_down close Reset All" at bounding box center [889, 159] width 1291 height 39
